Goal: Task Accomplishment & Management: Use online tool/utility

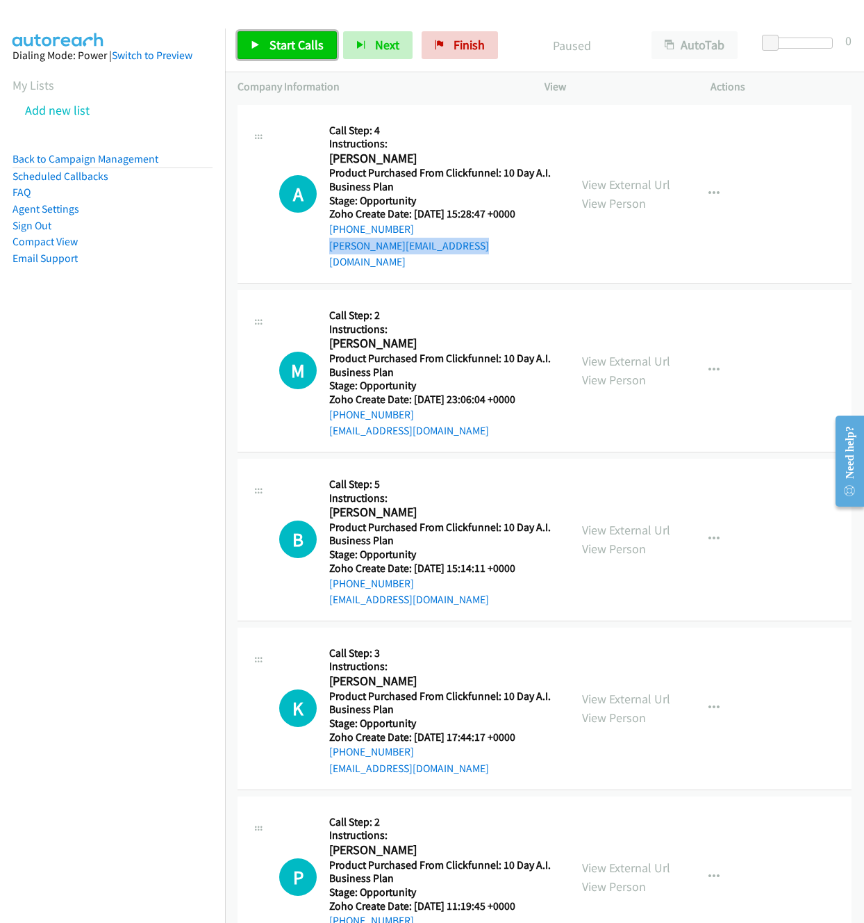
click at [308, 44] on span "Start Calls" at bounding box center [297, 45] width 54 height 16
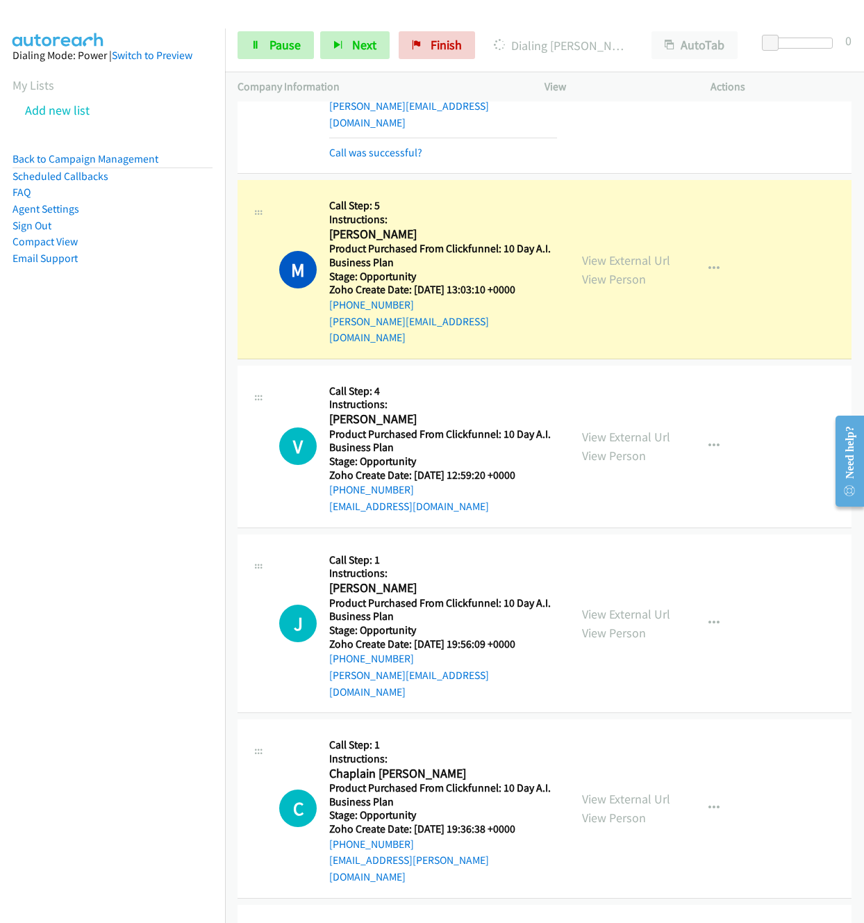
scroll to position [1745, 0]
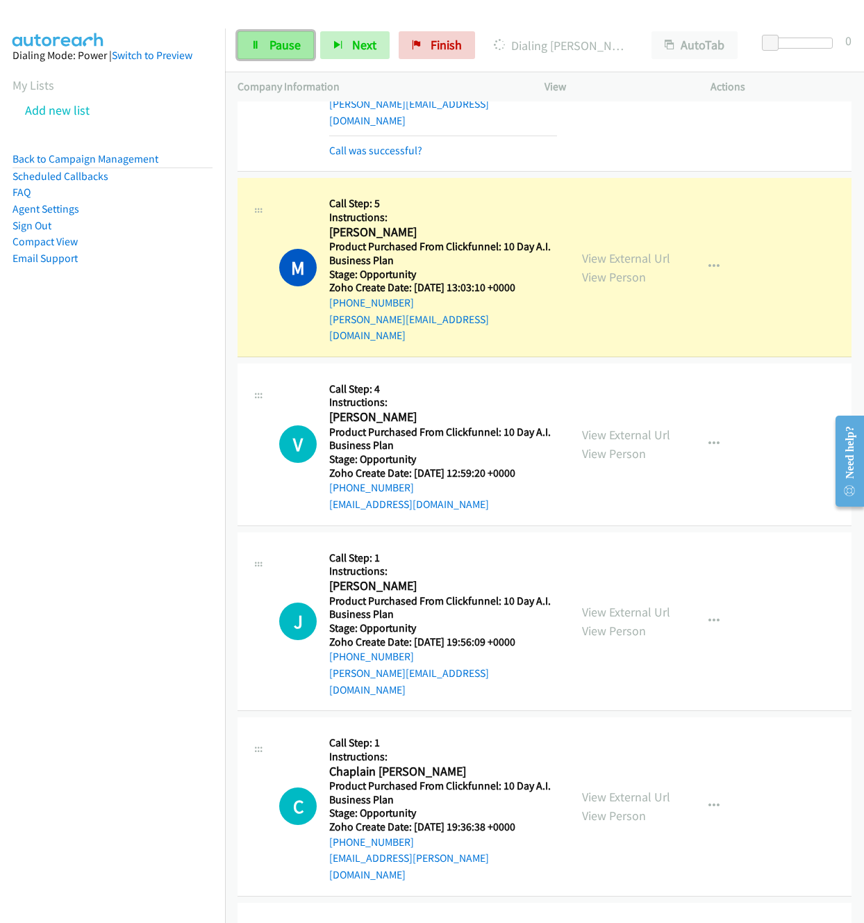
click at [282, 42] on span "Pause" at bounding box center [285, 45] width 31 height 16
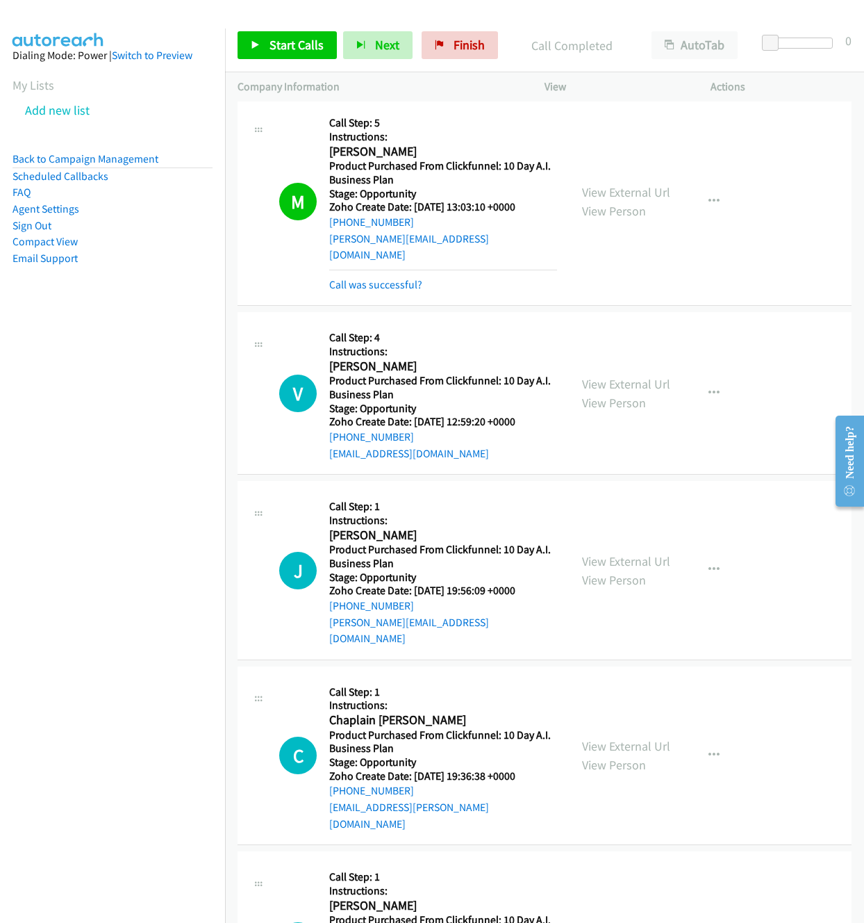
scroll to position [1845, 0]
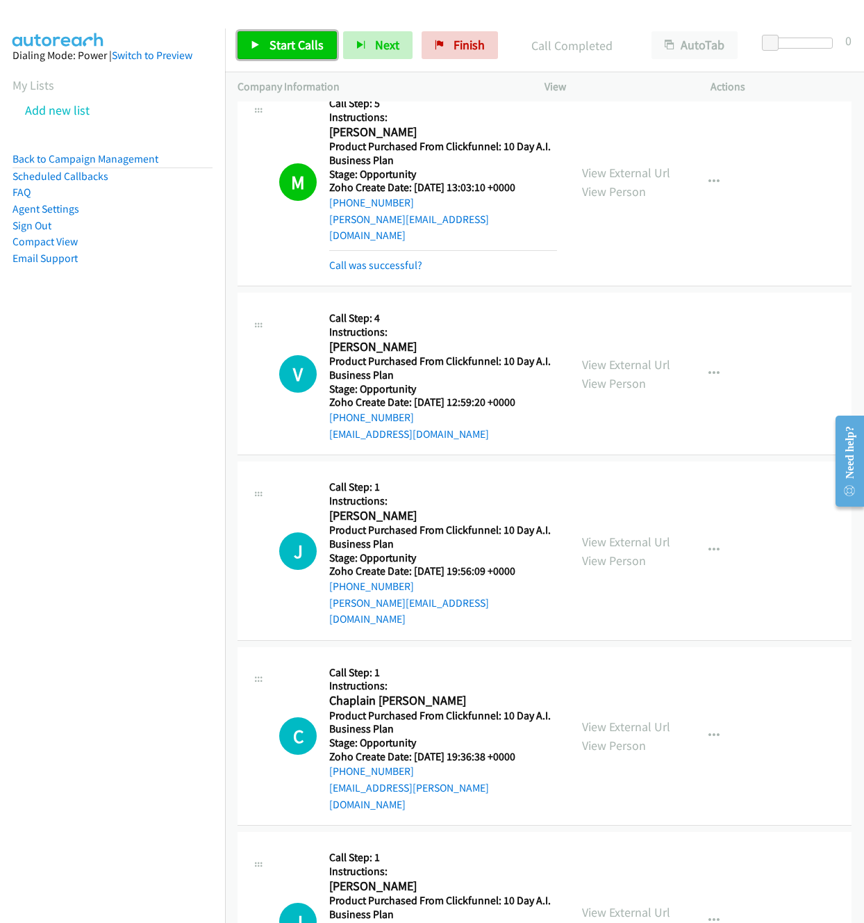
click at [301, 47] on span "Start Calls" at bounding box center [297, 45] width 54 height 16
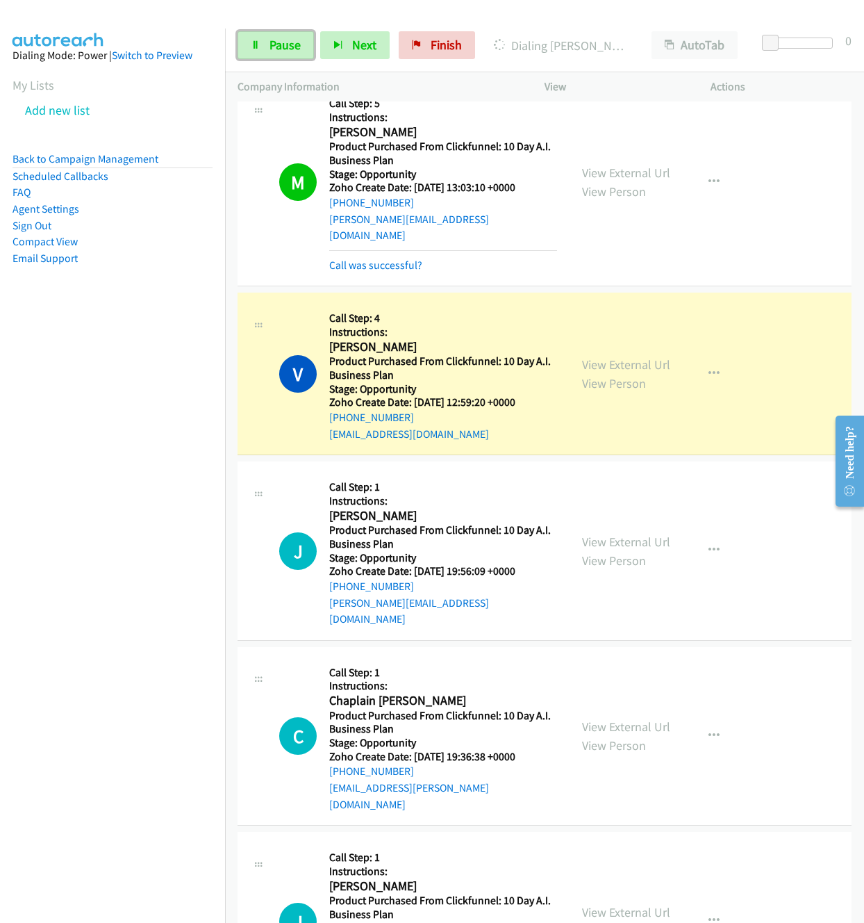
click at [279, 42] on span "Pause" at bounding box center [285, 45] width 31 height 16
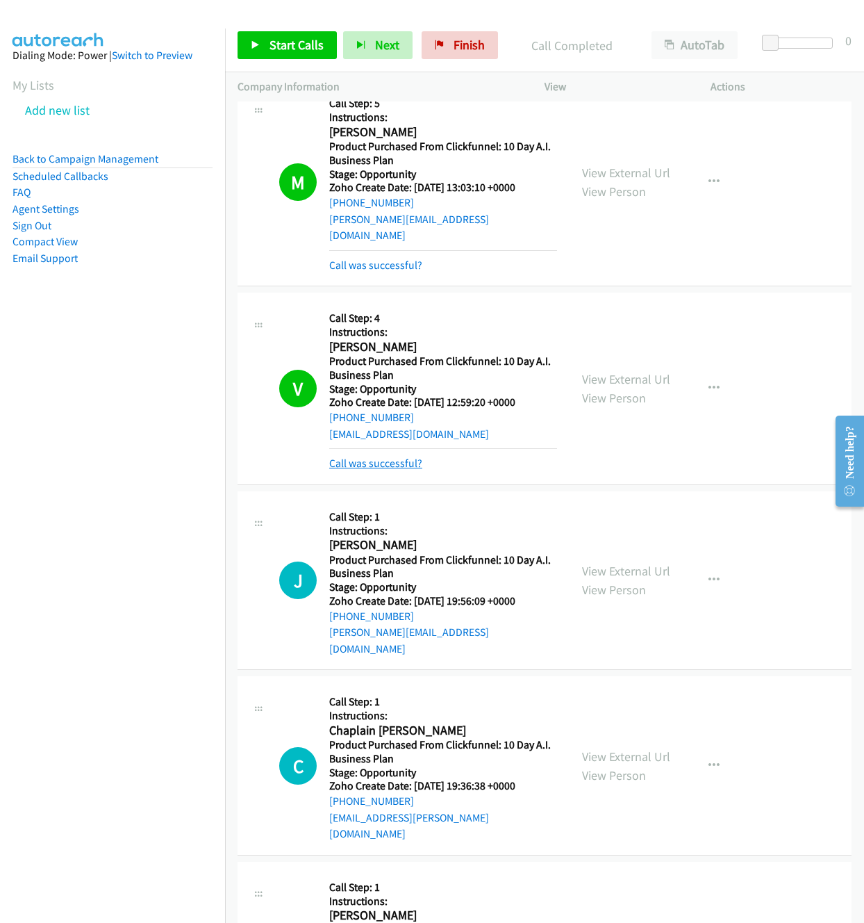
click at [389, 457] on link "Call was successful?" at bounding box center [375, 463] width 93 height 13
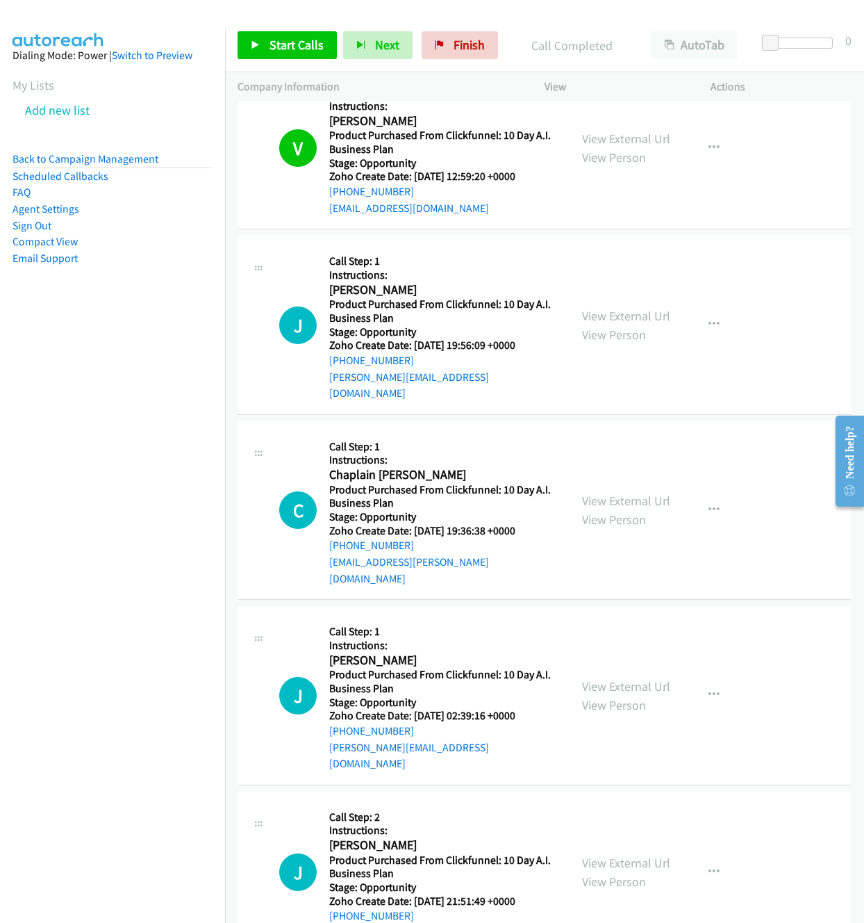
scroll to position [2070, 0]
click at [294, 43] on span "Start Calls" at bounding box center [297, 45] width 54 height 16
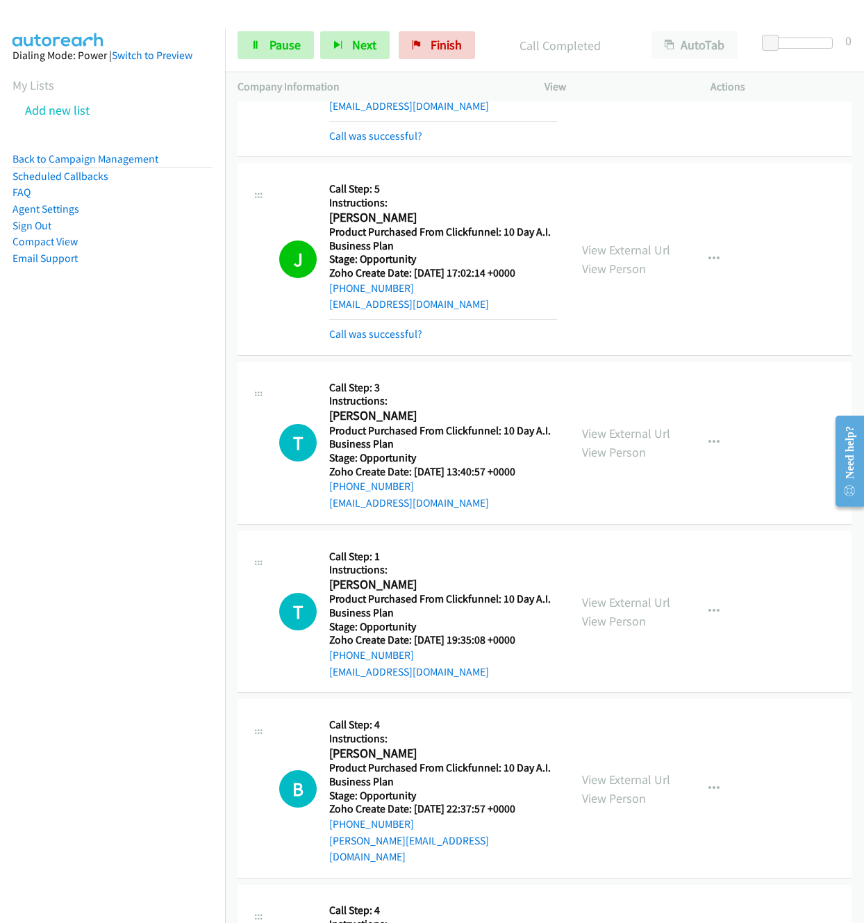
scroll to position [2997, 0]
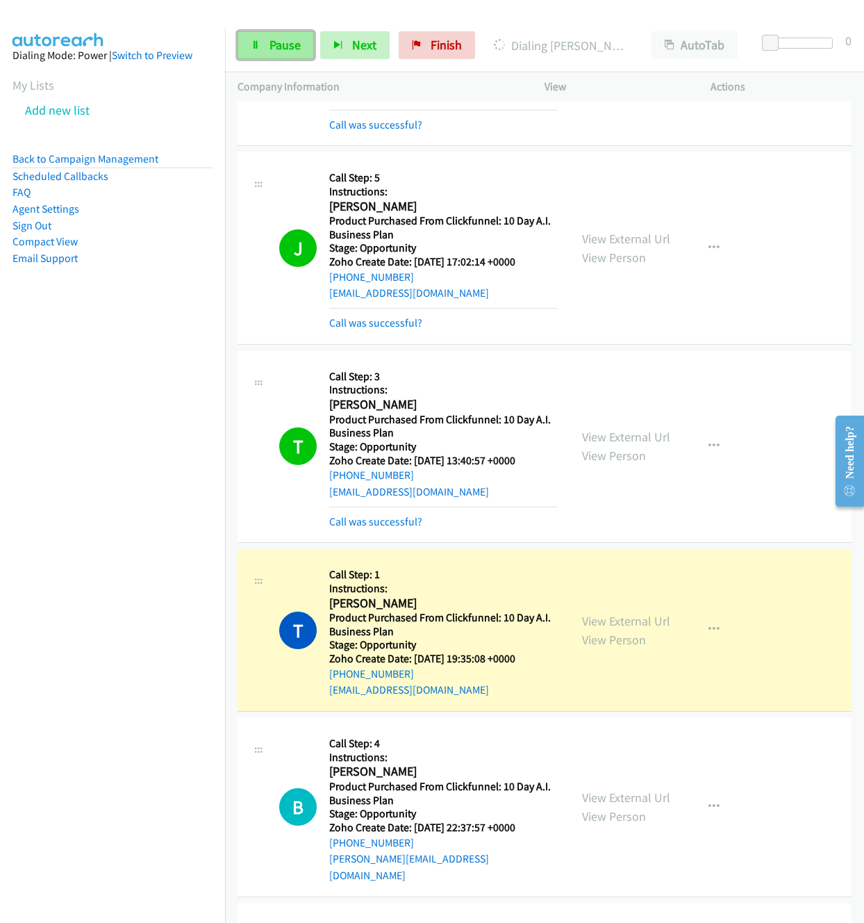
click at [284, 44] on span "Pause" at bounding box center [285, 45] width 31 height 16
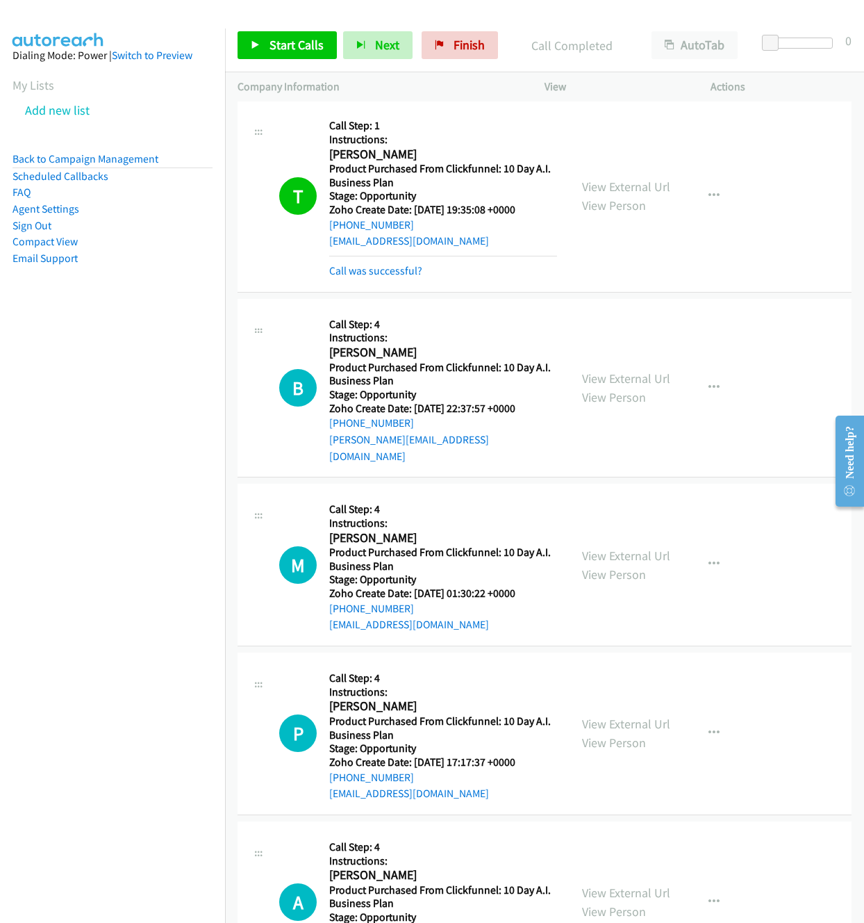
scroll to position [3461, 0]
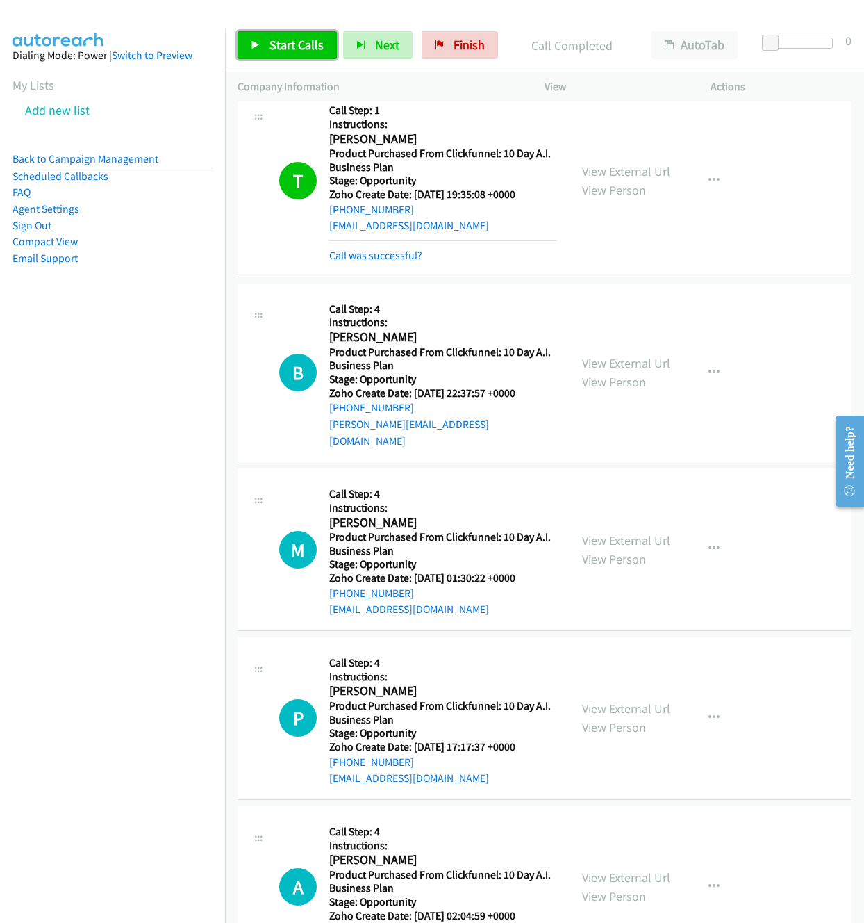
click at [302, 42] on span "Start Calls" at bounding box center [297, 45] width 54 height 16
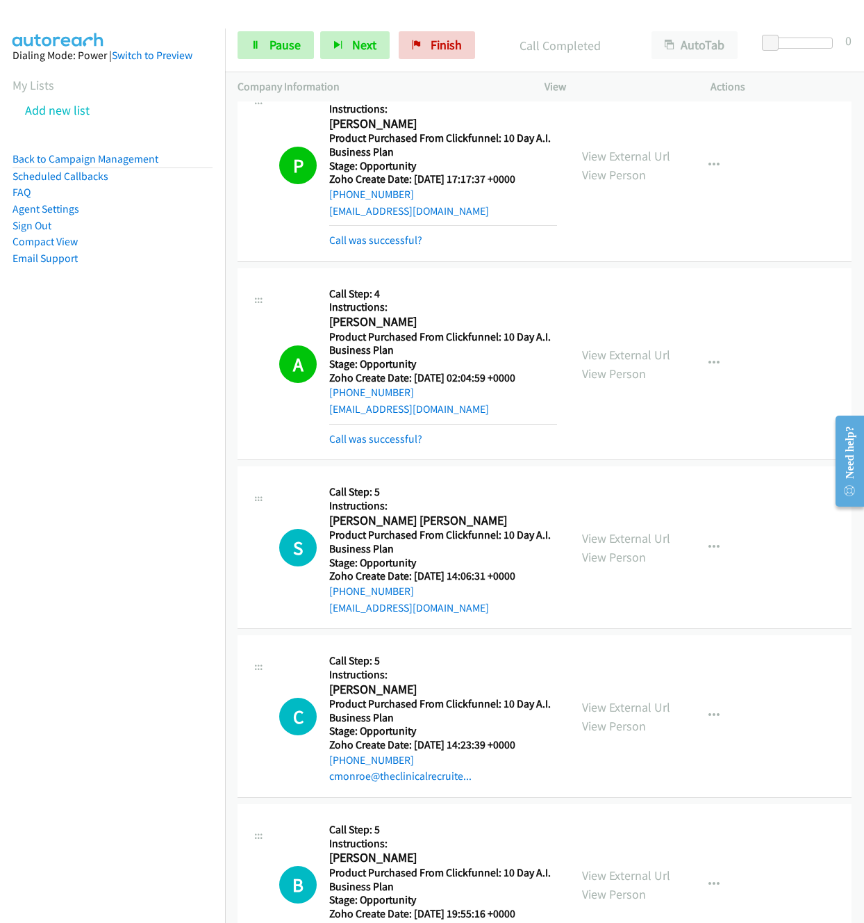
scroll to position [4188, 0]
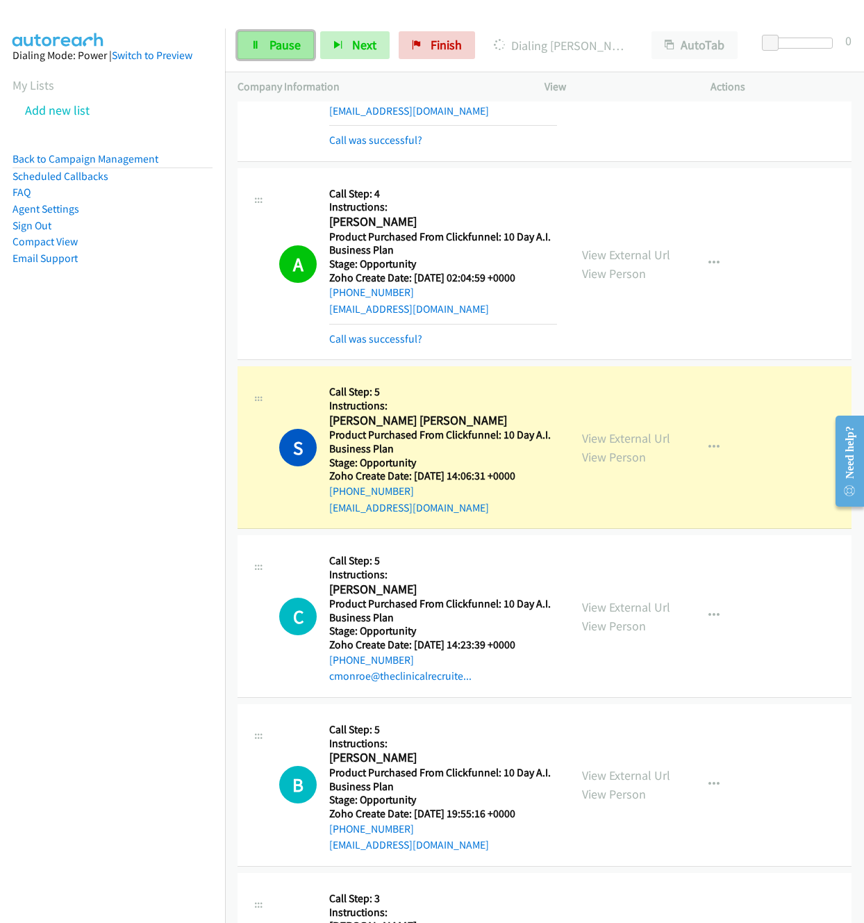
click at [277, 40] on span "Pause" at bounding box center [285, 45] width 31 height 16
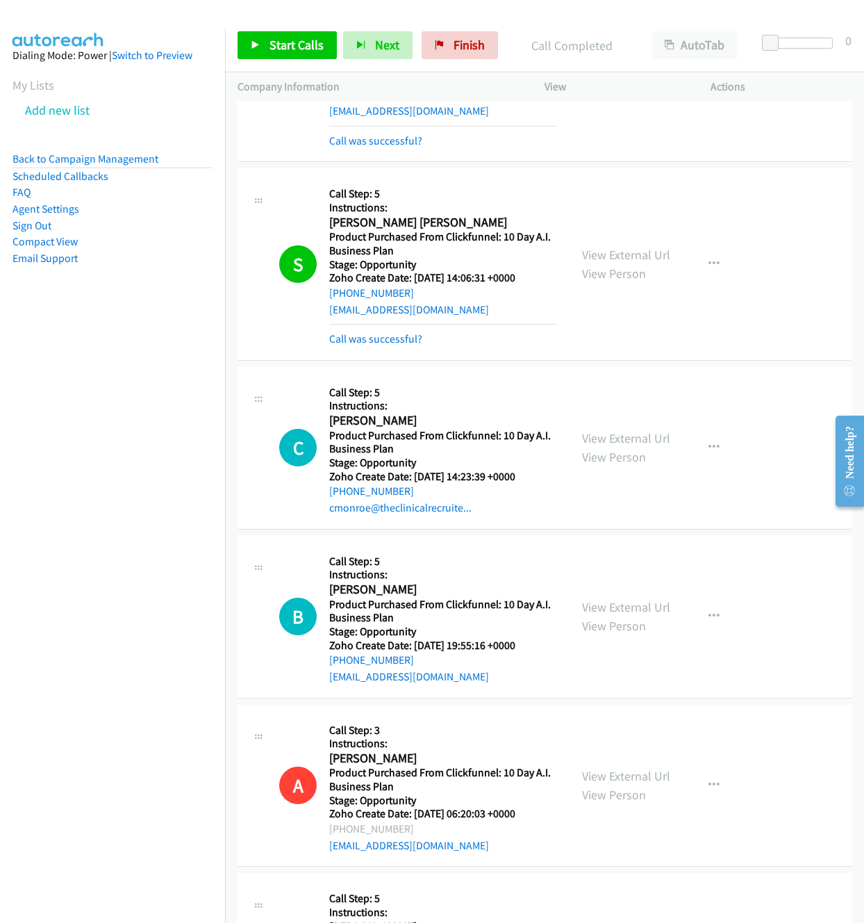
scroll to position [4374, 0]
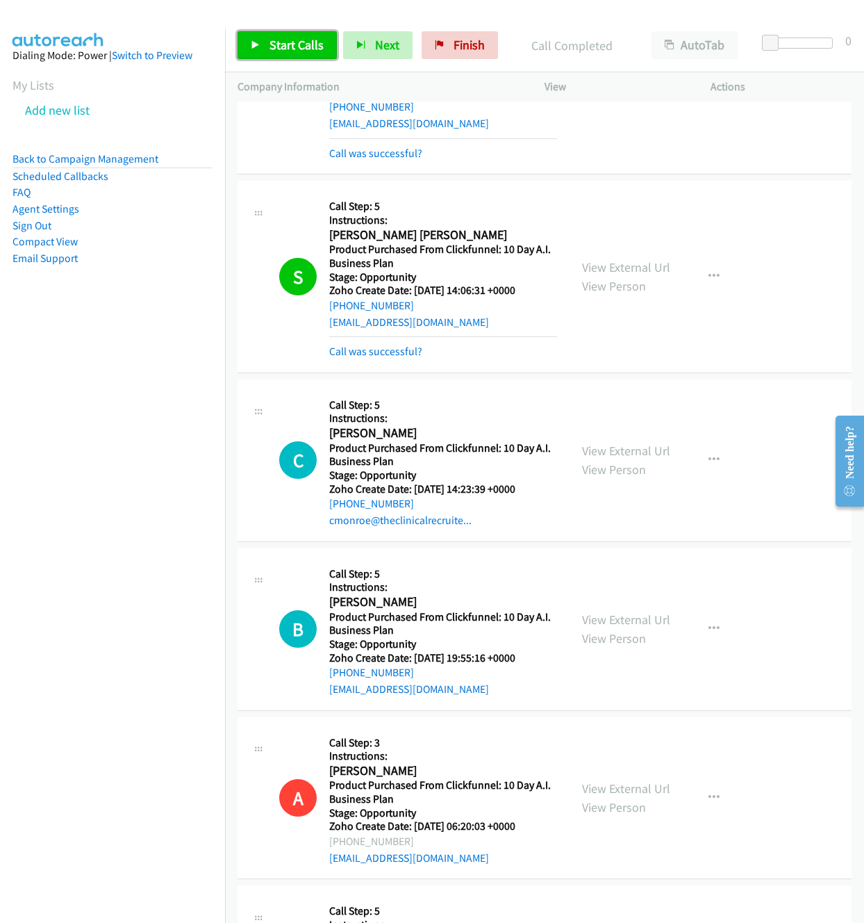
click at [302, 45] on span "Start Calls" at bounding box center [297, 45] width 54 height 16
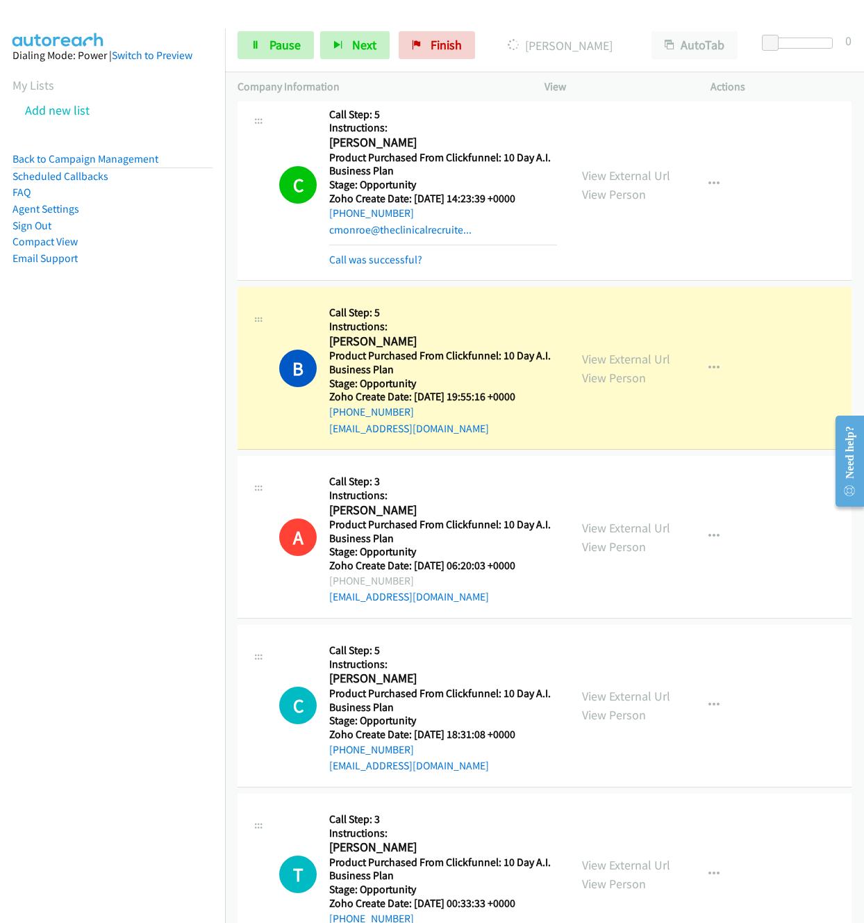
scroll to position [4667, 0]
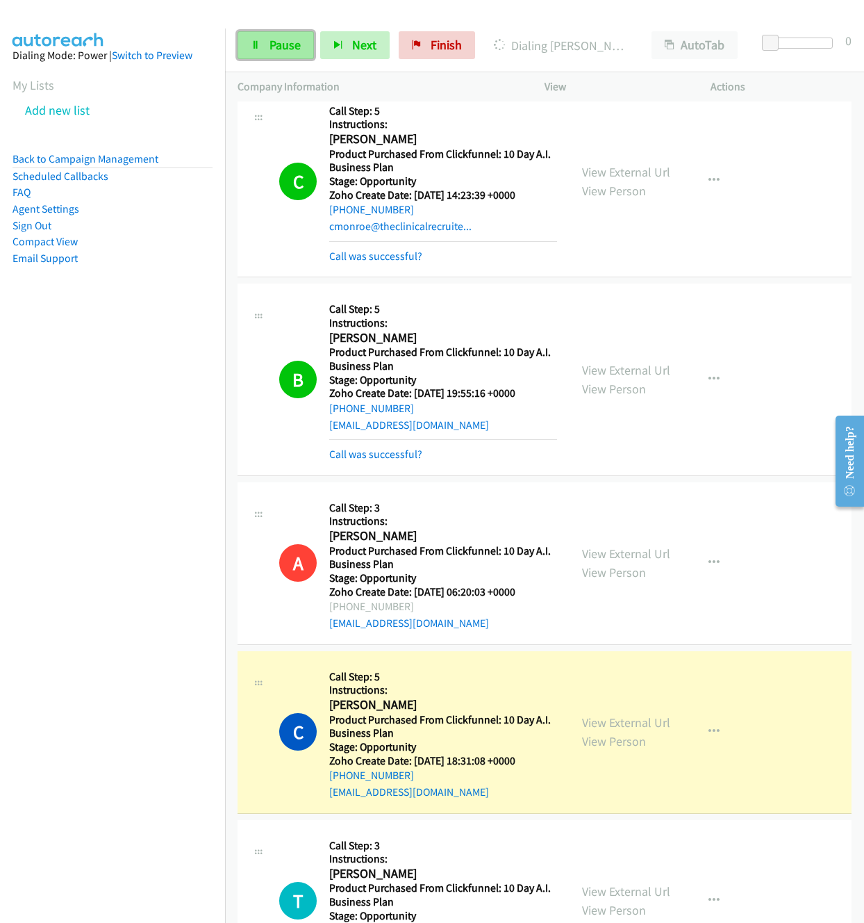
click at [277, 51] on span "Pause" at bounding box center [285, 45] width 31 height 16
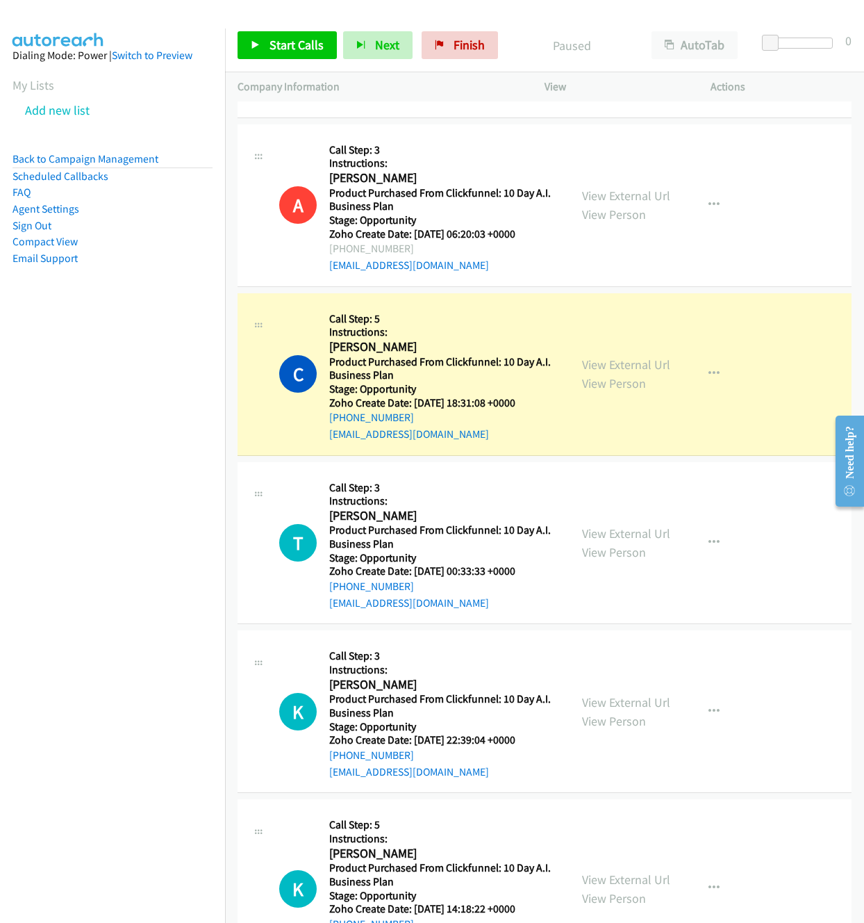
scroll to position [5035, 0]
